Goal: Information Seeking & Learning: Learn about a topic

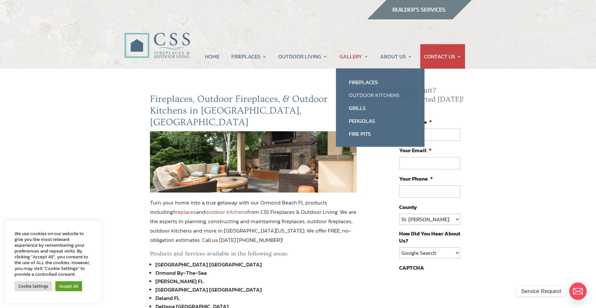
click at [360, 94] on link "Outdoor Kitchens" at bounding box center [381, 95] width 76 height 13
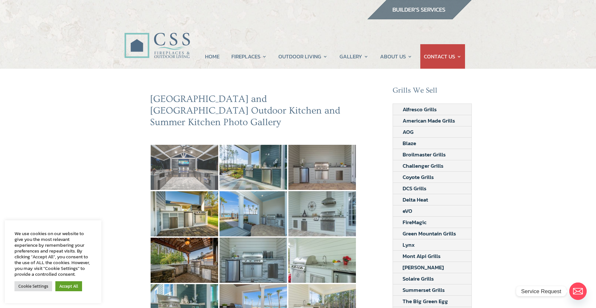
click at [198, 161] on img at bounding box center [185, 167] width 68 height 45
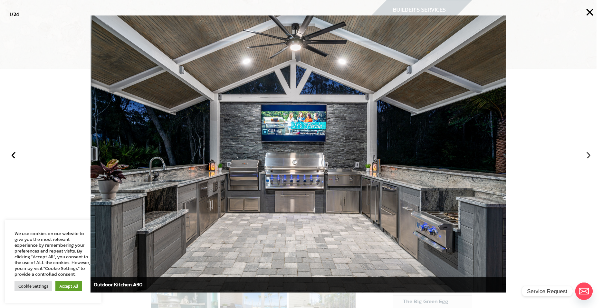
click at [588, 155] on button "›" at bounding box center [588, 154] width 14 height 14
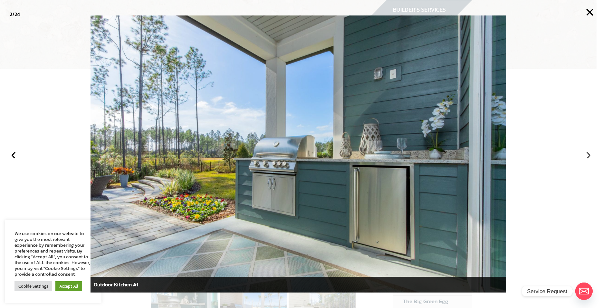
click at [588, 155] on button "›" at bounding box center [588, 154] width 14 height 14
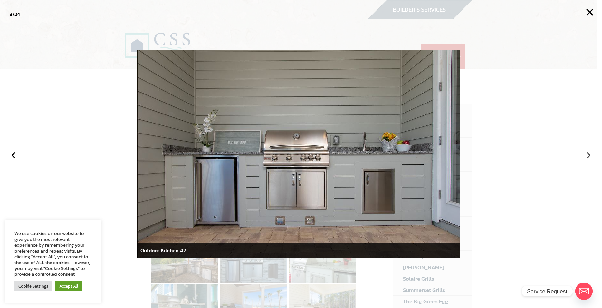
click at [588, 155] on button "›" at bounding box center [588, 154] width 14 height 14
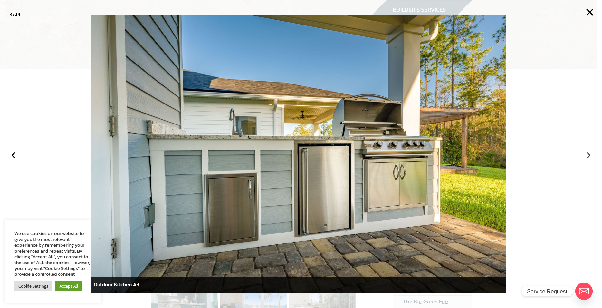
click at [588, 155] on button "›" at bounding box center [588, 154] width 14 height 14
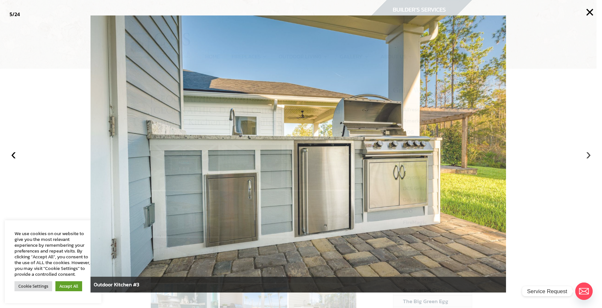
click at [588, 155] on button "›" at bounding box center [588, 154] width 14 height 14
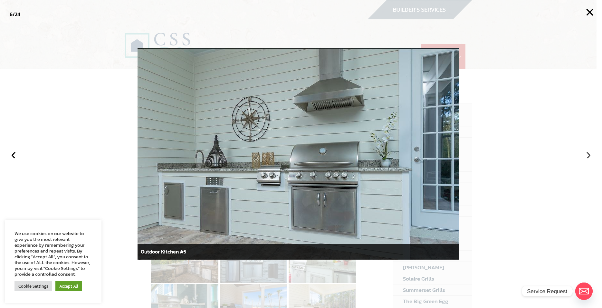
click at [588, 155] on button "›" at bounding box center [588, 154] width 14 height 14
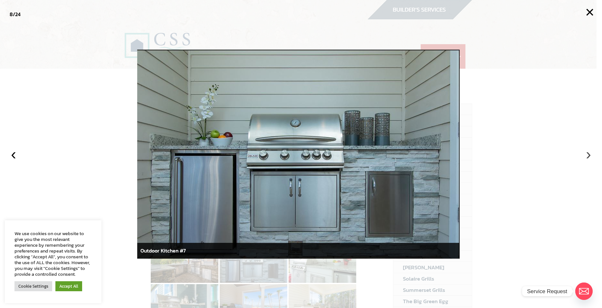
click at [588, 155] on button "›" at bounding box center [588, 154] width 14 height 14
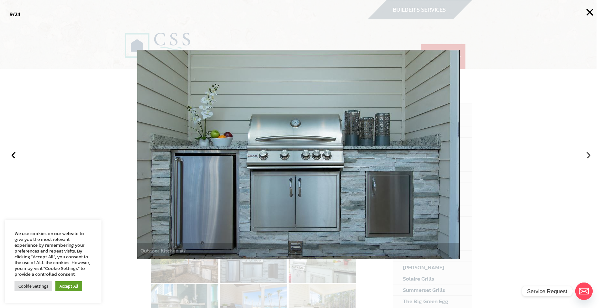
click at [588, 155] on button "›" at bounding box center [588, 154] width 14 height 14
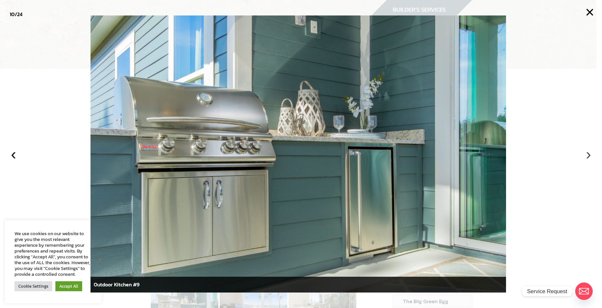
click at [588, 155] on button "›" at bounding box center [588, 154] width 14 height 14
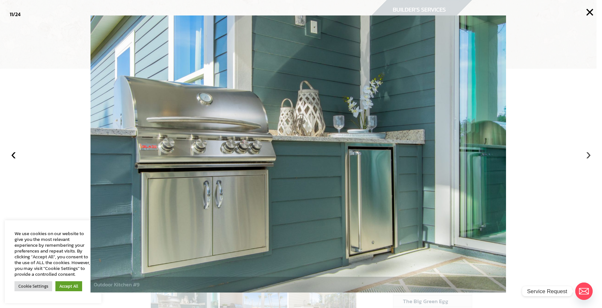
click at [588, 155] on button "›" at bounding box center [588, 154] width 14 height 14
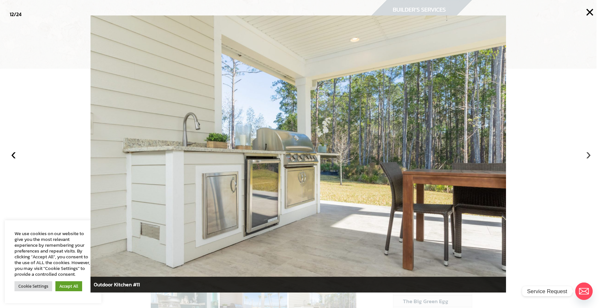
click at [588, 155] on button "›" at bounding box center [588, 154] width 14 height 14
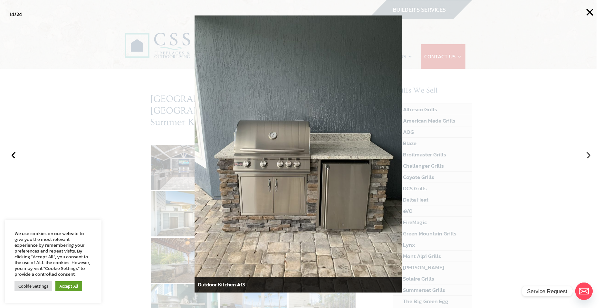
click at [588, 155] on button "›" at bounding box center [588, 154] width 14 height 14
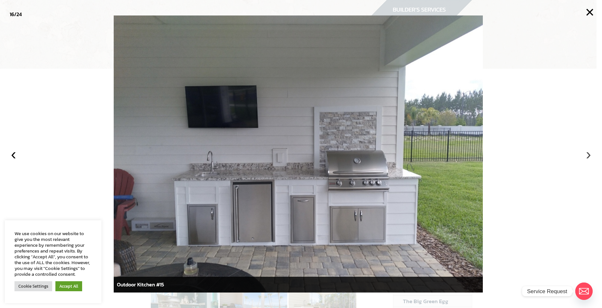
click at [588, 155] on button "›" at bounding box center [588, 154] width 14 height 14
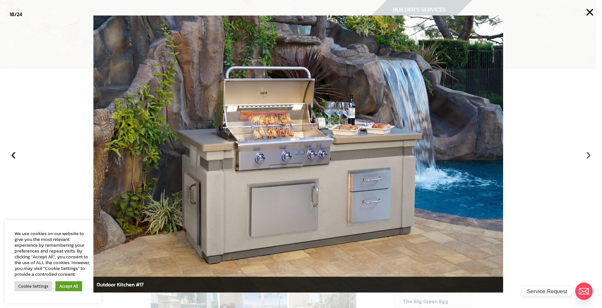
click at [588, 155] on button "›" at bounding box center [588, 154] width 14 height 14
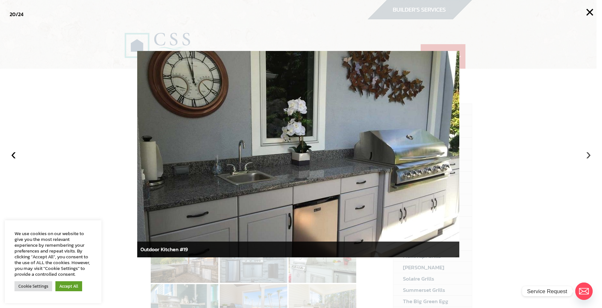
click at [588, 155] on button "›" at bounding box center [588, 154] width 14 height 14
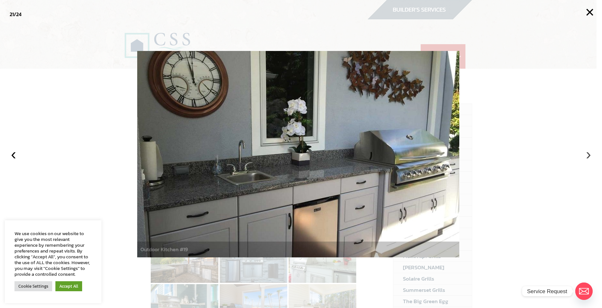
click at [588, 155] on button "›" at bounding box center [588, 154] width 14 height 14
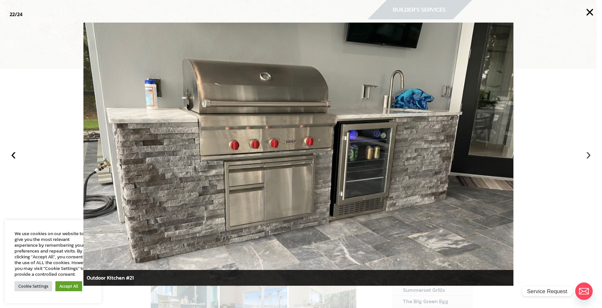
click at [588, 155] on button "›" at bounding box center [588, 154] width 14 height 14
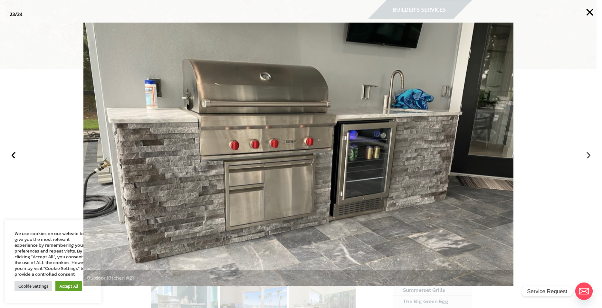
click at [588, 155] on button "›" at bounding box center [588, 154] width 14 height 14
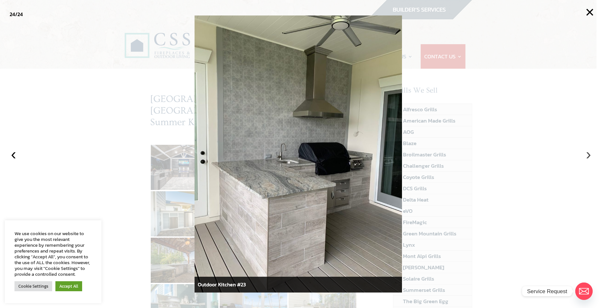
click at [588, 155] on button "›" at bounding box center [588, 154] width 14 height 14
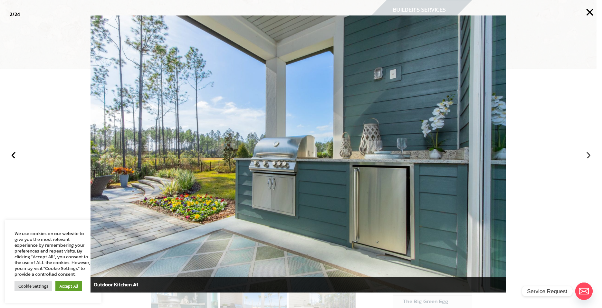
click at [588, 155] on button "›" at bounding box center [588, 154] width 14 height 14
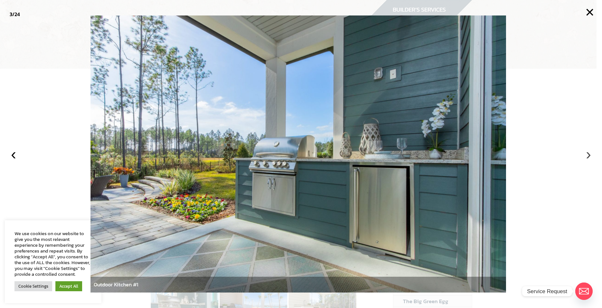
click at [588, 155] on button "›" at bounding box center [588, 154] width 14 height 14
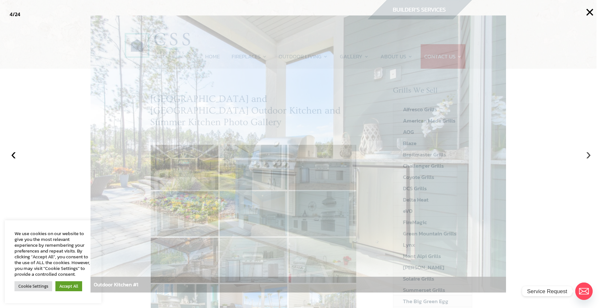
click at [588, 155] on button "›" at bounding box center [588, 154] width 14 height 14
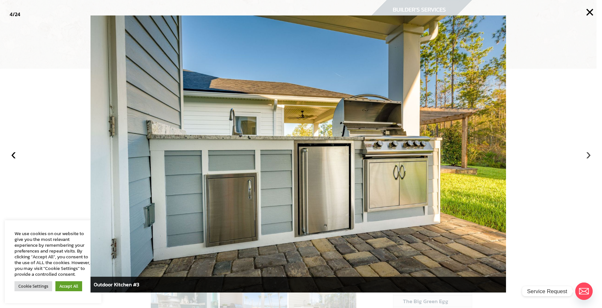
click at [588, 155] on button "›" at bounding box center [588, 154] width 14 height 14
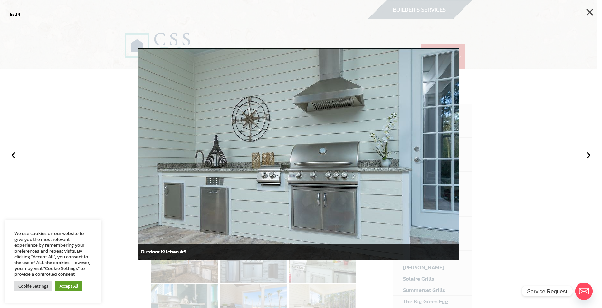
click at [587, 11] on button "×" at bounding box center [590, 12] width 14 height 14
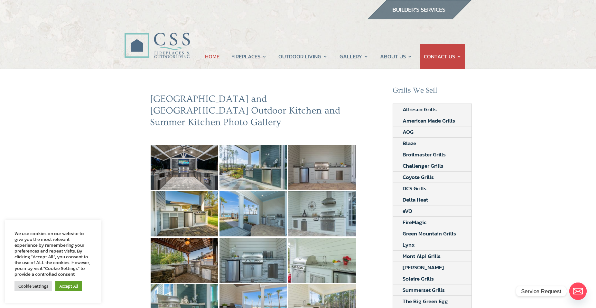
click at [212, 56] on link "HOME" at bounding box center [212, 56] width 14 height 24
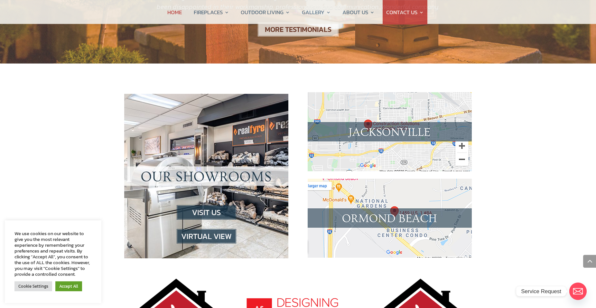
scroll to position [617, 0]
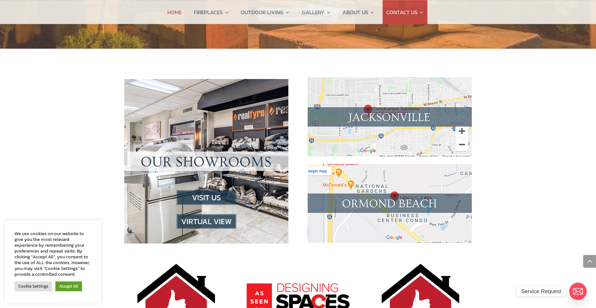
click at [203, 214] on img at bounding box center [207, 221] width 60 height 14
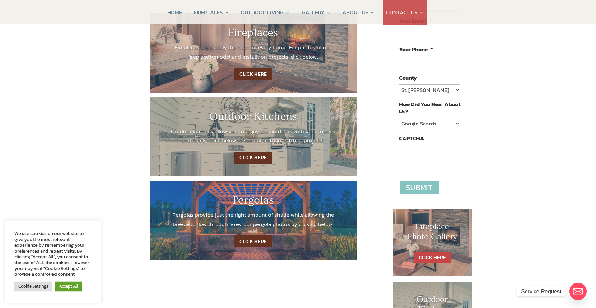
scroll to position [128, 0]
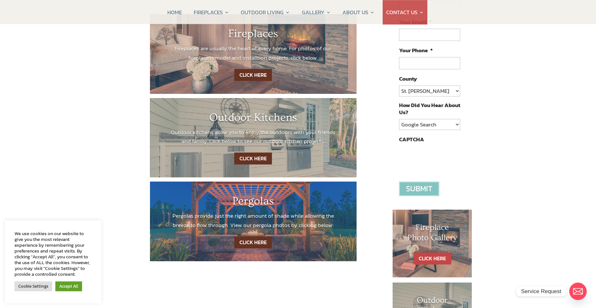
click at [260, 156] on link "CLICK HERE" at bounding box center [253, 158] width 38 height 12
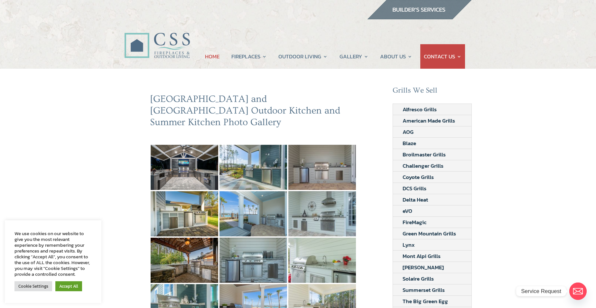
click at [212, 54] on link "HOME" at bounding box center [212, 56] width 14 height 24
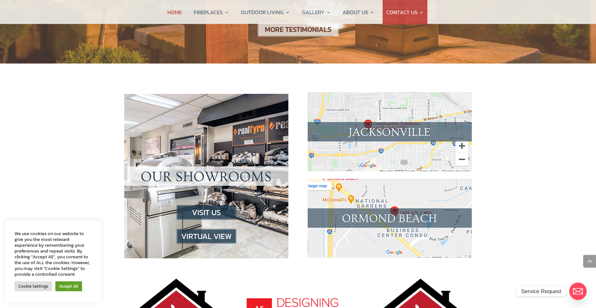
scroll to position [619, 0]
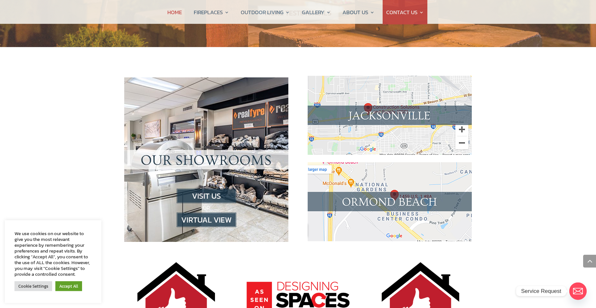
click at [413, 184] on img at bounding box center [390, 201] width 164 height 79
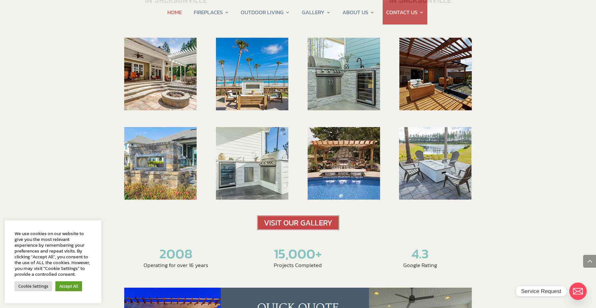
scroll to position [1015, 0]
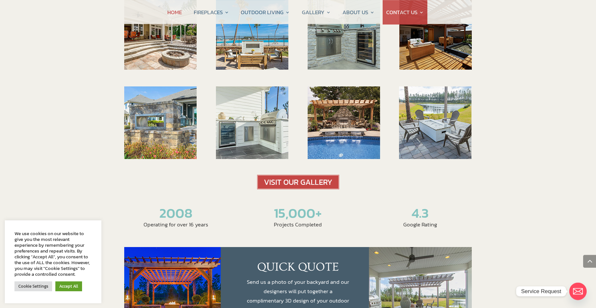
click at [585, 198] on div "2008 Operating for over 16 years 15,000+ Projects Completed 4.3 Google Rating" at bounding box center [298, 215] width 596 height 471
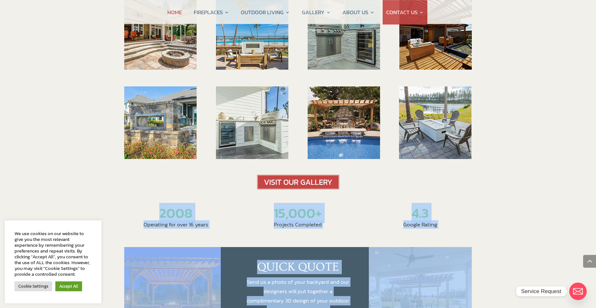
drag, startPoint x: 601, startPoint y: 129, endPoint x: 575, endPoint y: 228, distance: 102.3
click at [575, 227] on div "2008 Operating for over 16 years 15,000+ Projects Completed 4.3 Google Rating" at bounding box center [298, 215] width 596 height 471
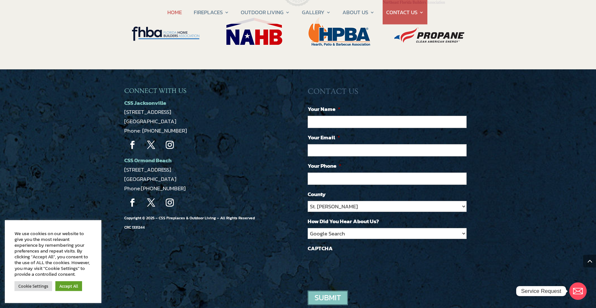
scroll to position [1405, 0]
